Goal: Navigation & Orientation: Find specific page/section

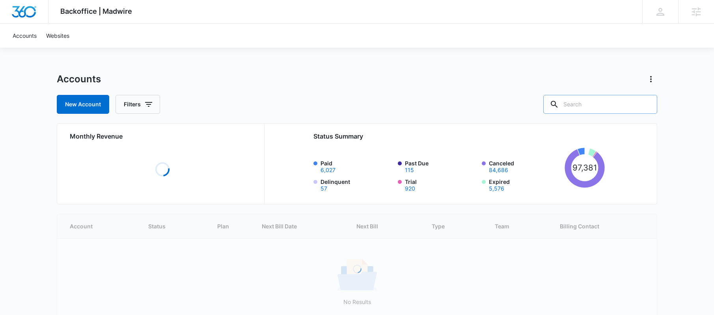
click at [598, 104] on input "text" at bounding box center [600, 104] width 114 height 19
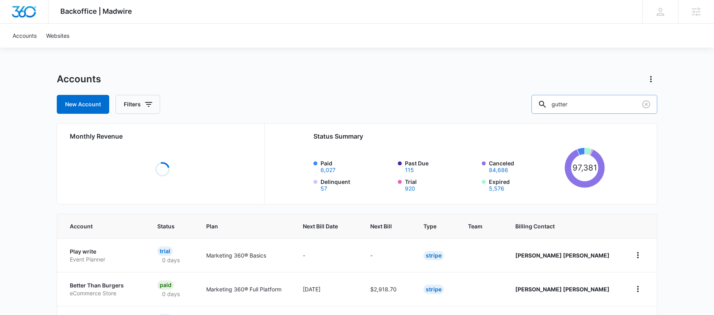
type input "gutter"
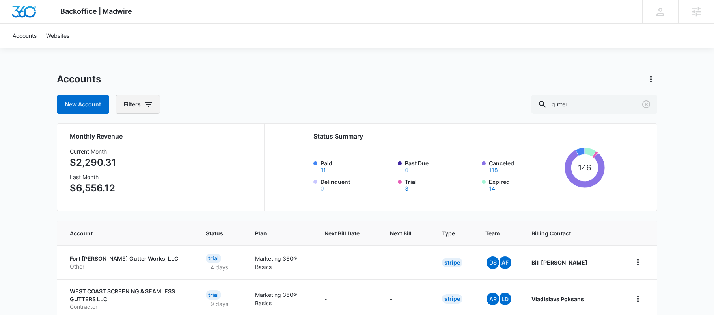
click at [145, 105] on icon "button" at bounding box center [148, 104] width 9 height 9
click at [208, 131] on icon "Show Billing Status filters" at bounding box center [209, 132] width 9 height 9
click at [141, 161] on label "Paid" at bounding box center [170, 159] width 91 height 8
click at [126, 160] on input "Paid" at bounding box center [125, 159] width 0 height 0
checkbox input "true"
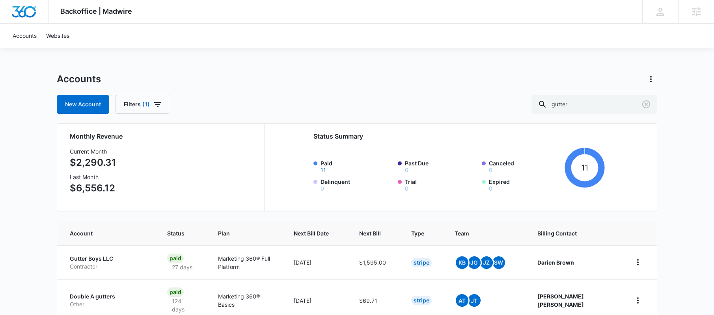
click at [285, 85] on div "Accounts" at bounding box center [357, 79] width 600 height 13
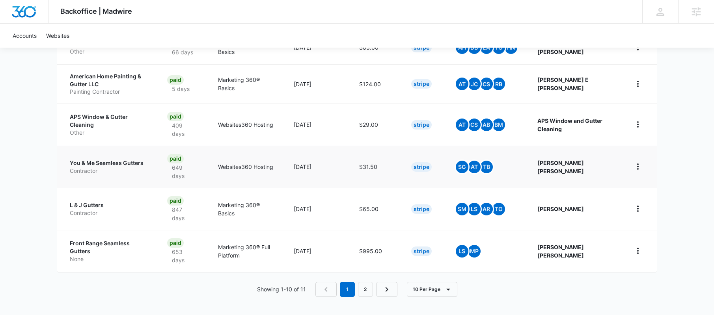
scroll to position [376, 0]
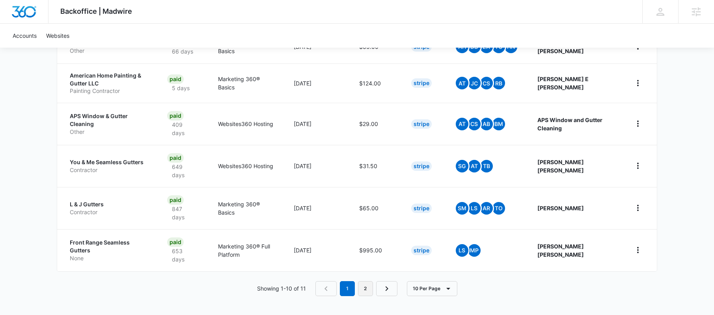
click at [361, 287] on link "2" at bounding box center [365, 288] width 15 height 15
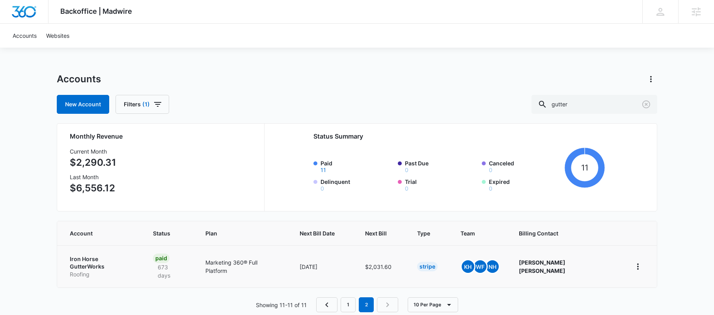
click at [105, 257] on p "Iron Horse GutterWorks" at bounding box center [102, 262] width 64 height 15
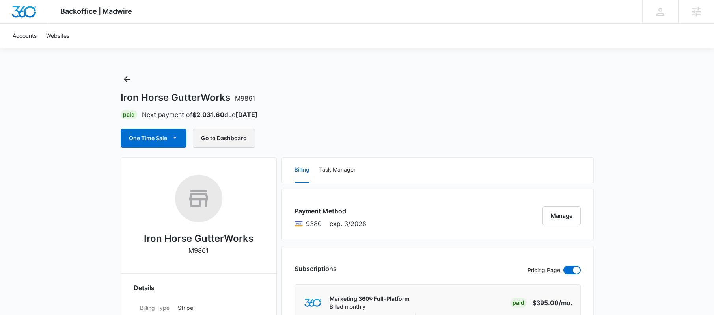
click at [221, 140] on button "Go to Dashboard" at bounding box center [224, 138] width 62 height 19
click at [128, 80] on icon "Back" at bounding box center [126, 78] width 9 height 9
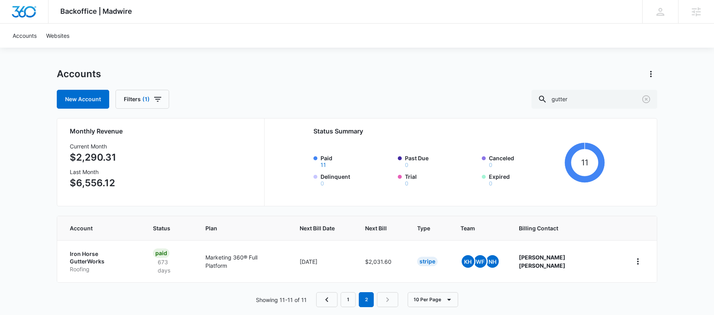
scroll to position [8, 0]
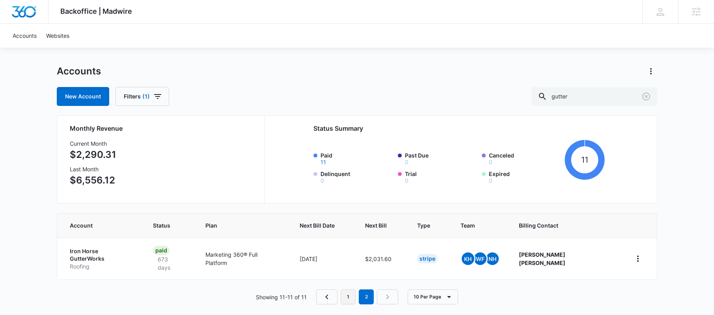
click at [347, 290] on link "1" at bounding box center [348, 297] width 15 height 15
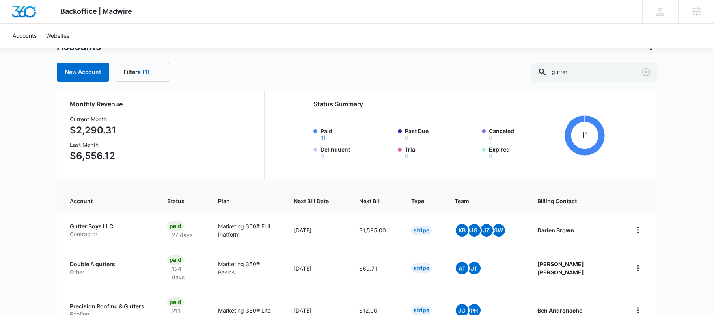
scroll to position [66, 0]
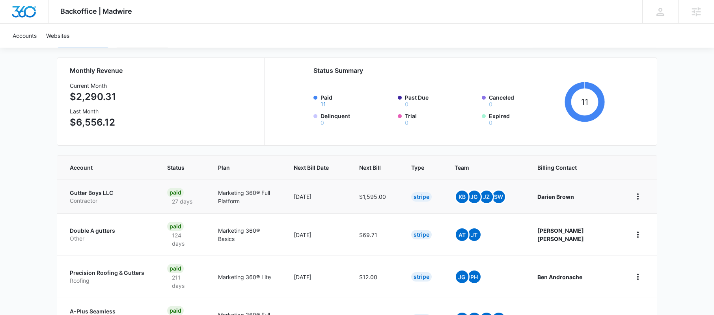
click at [109, 192] on p "Gutter Boys LLC" at bounding box center [109, 193] width 78 height 8
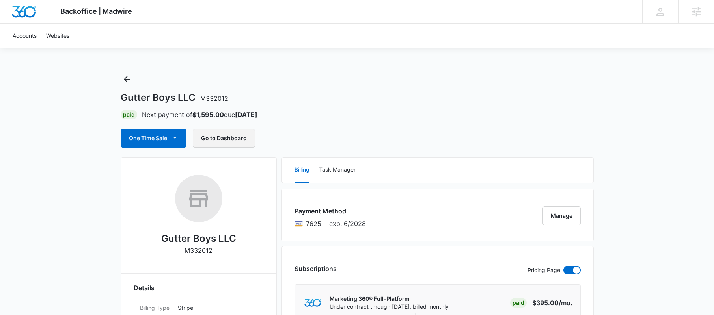
click at [239, 141] on button "Go to Dashboard" at bounding box center [224, 138] width 62 height 19
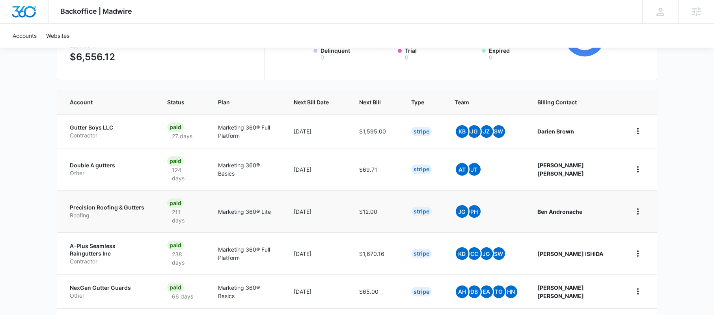
scroll to position [221, 0]
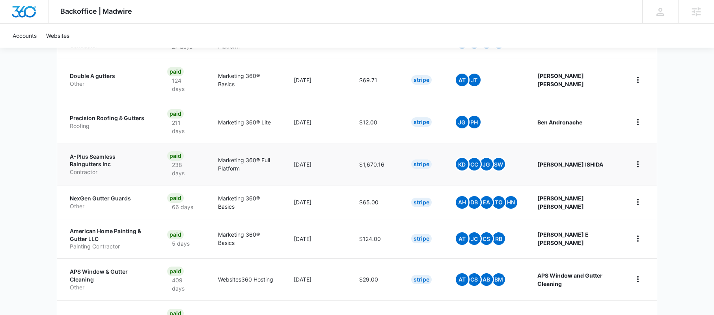
click at [115, 156] on p "A-Plus Seamless Raingutters Inc" at bounding box center [109, 160] width 78 height 15
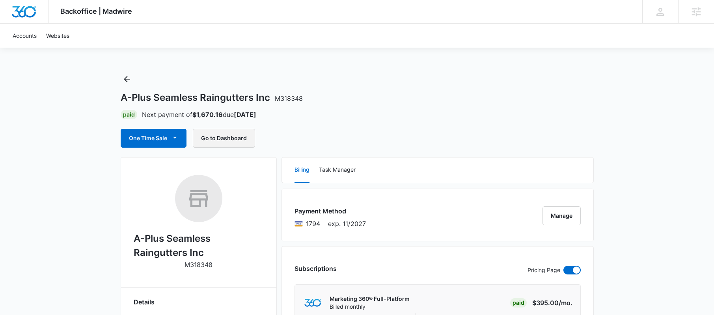
click at [219, 140] on button "Go to Dashboard" at bounding box center [224, 138] width 62 height 19
drag, startPoint x: 269, startPoint y: 97, endPoint x: 121, endPoint y: 99, distance: 147.8
click at [121, 100] on h1 "A-Plus Seamless Raingutters Inc M318348" at bounding box center [212, 98] width 182 height 12
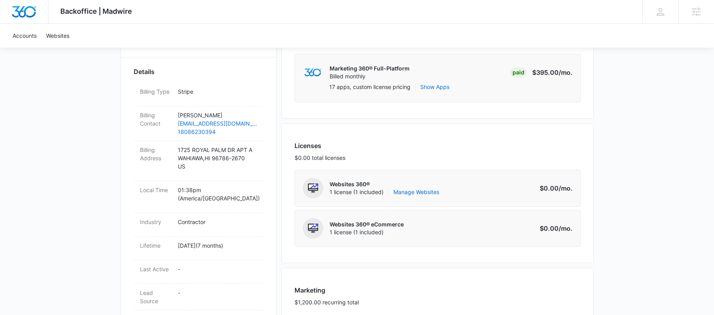
scroll to position [382, 0]
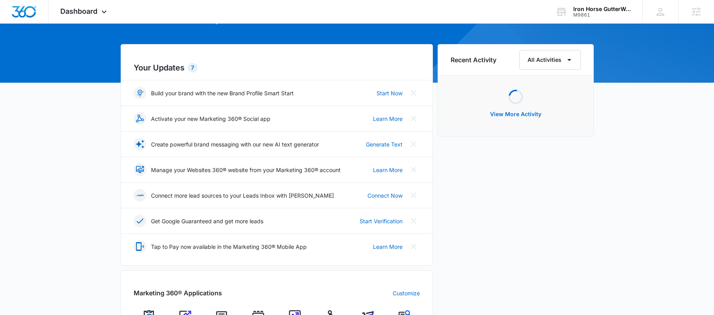
scroll to position [158, 0]
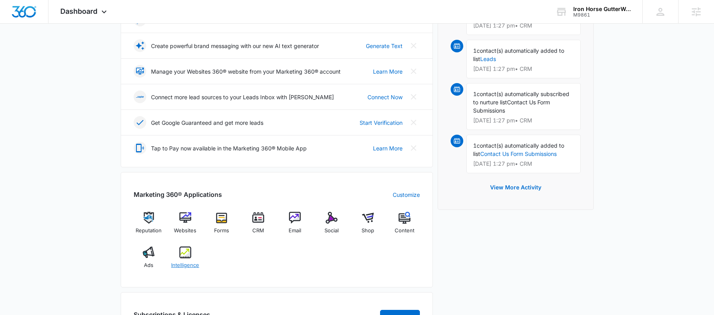
click at [188, 252] on img at bounding box center [185, 253] width 12 height 12
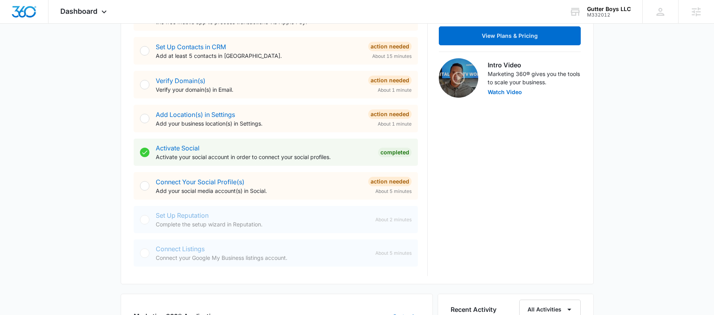
scroll to position [352, 0]
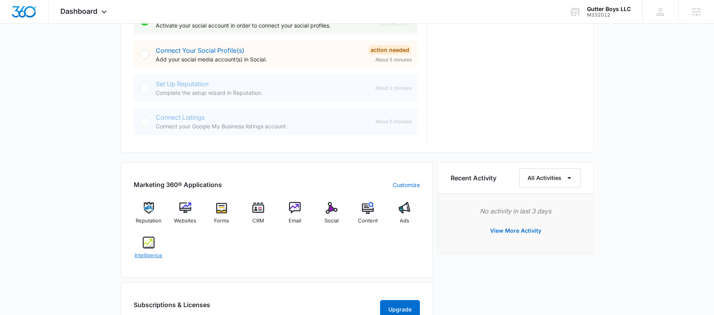
click at [150, 247] on img at bounding box center [149, 243] width 12 height 12
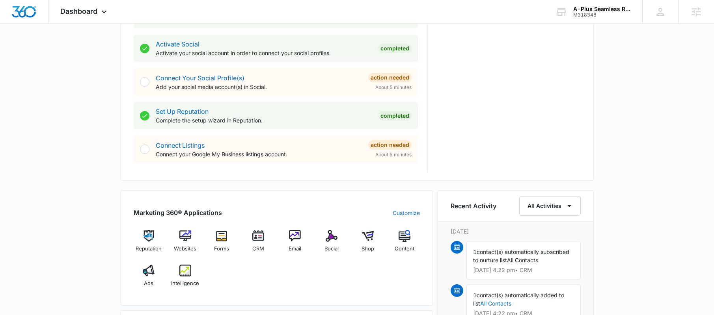
scroll to position [378, 0]
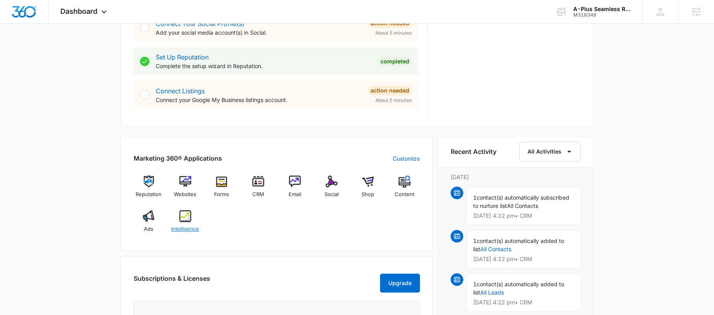
click at [187, 218] on img at bounding box center [185, 216] width 12 height 12
